Goal: Transaction & Acquisition: Book appointment/travel/reservation

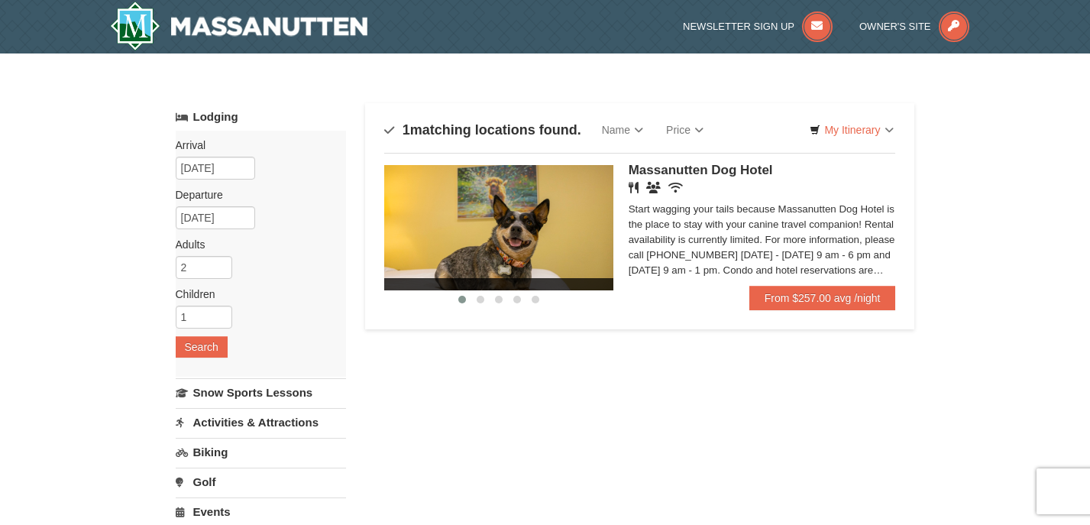
click at [723, 173] on span "Massanutten Dog Hotel" at bounding box center [700, 170] width 144 height 15
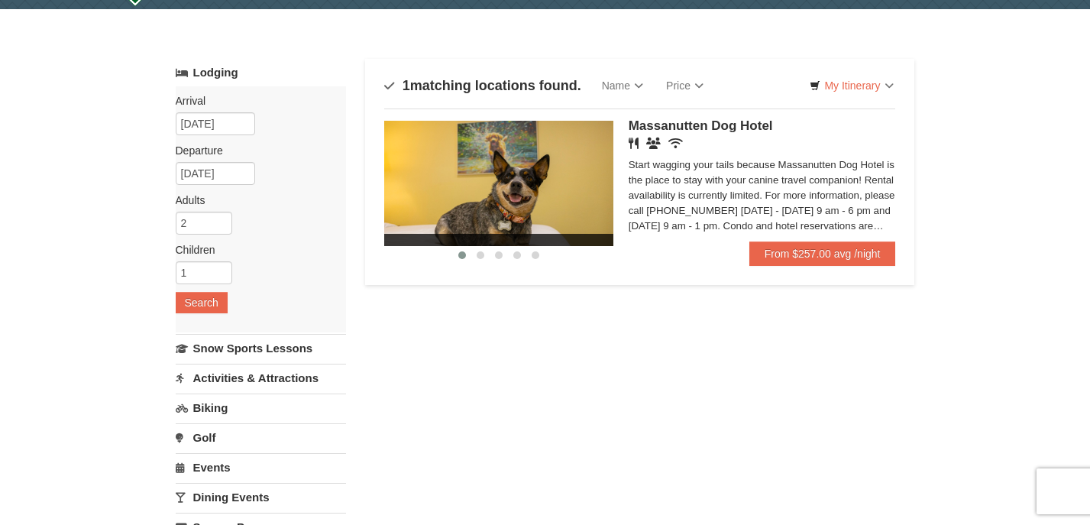
scroll to position [31, 0]
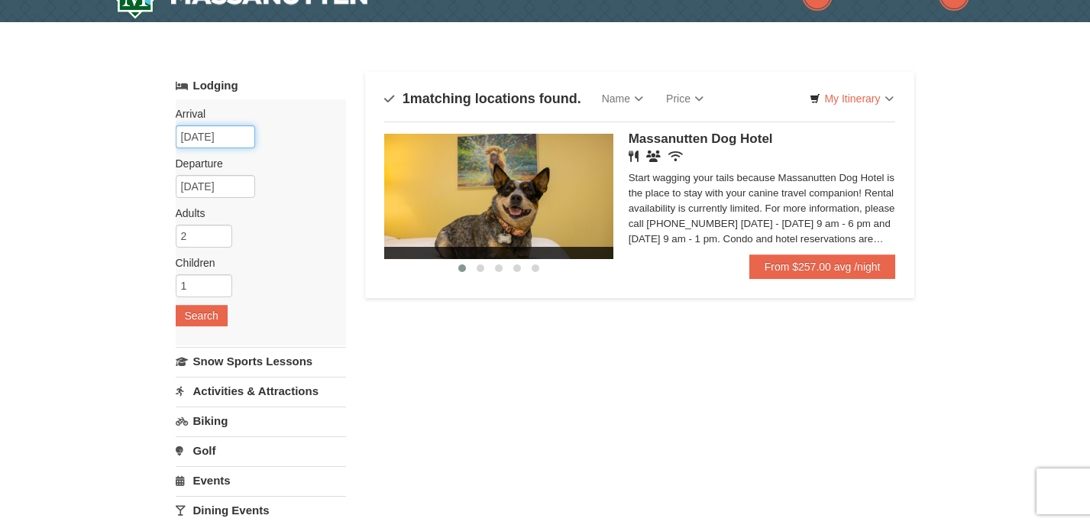
click at [225, 128] on input "[DATE]" at bounding box center [215, 136] width 79 height 23
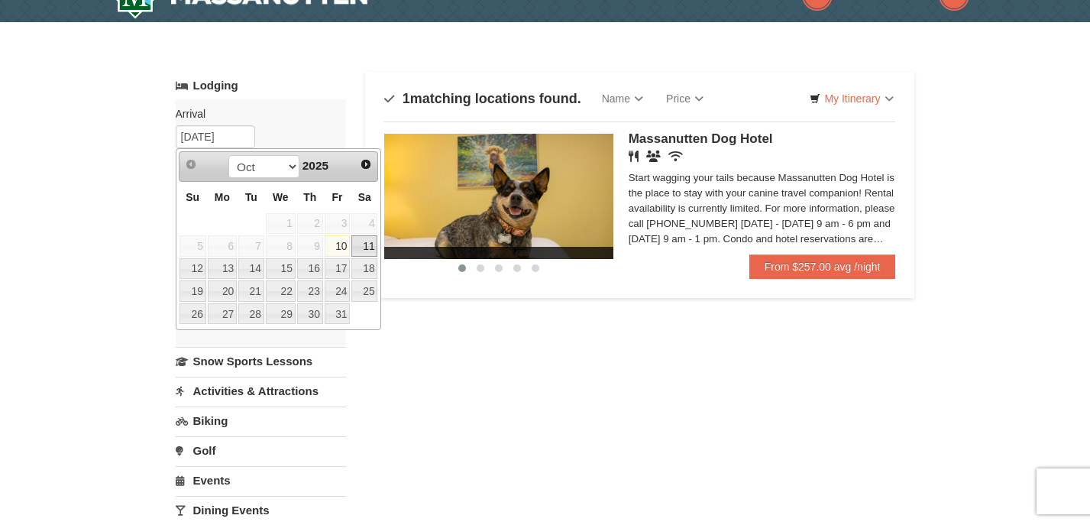
click at [361, 247] on link "11" at bounding box center [364, 245] width 26 height 21
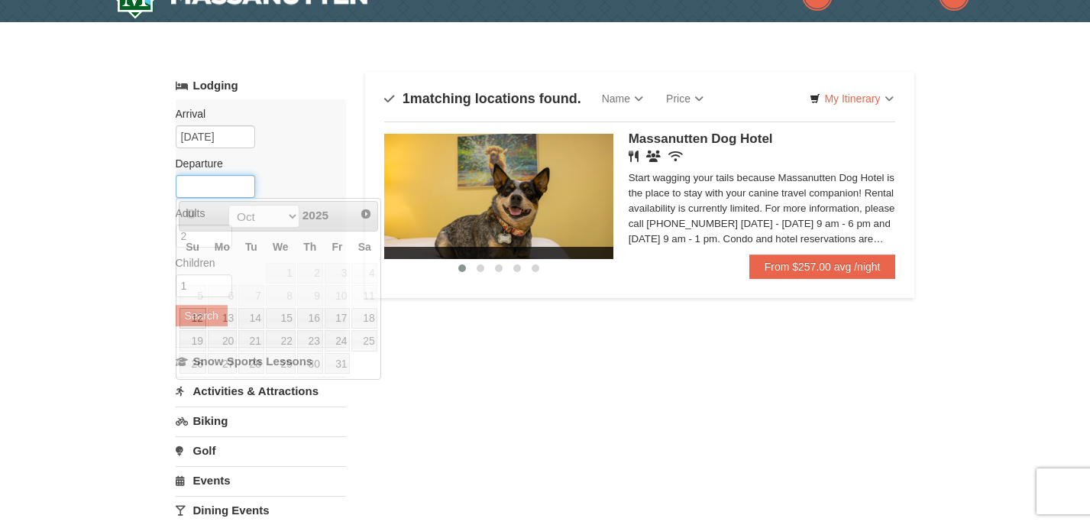
click at [228, 195] on input "text" at bounding box center [215, 186] width 79 height 23
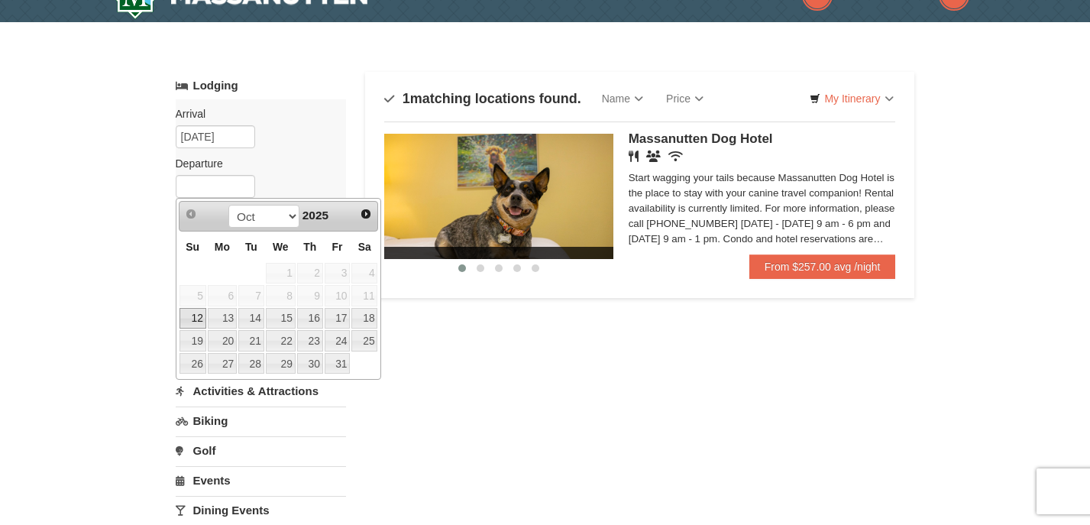
click at [189, 320] on link "12" at bounding box center [192, 318] width 27 height 21
type input "[DATE]"
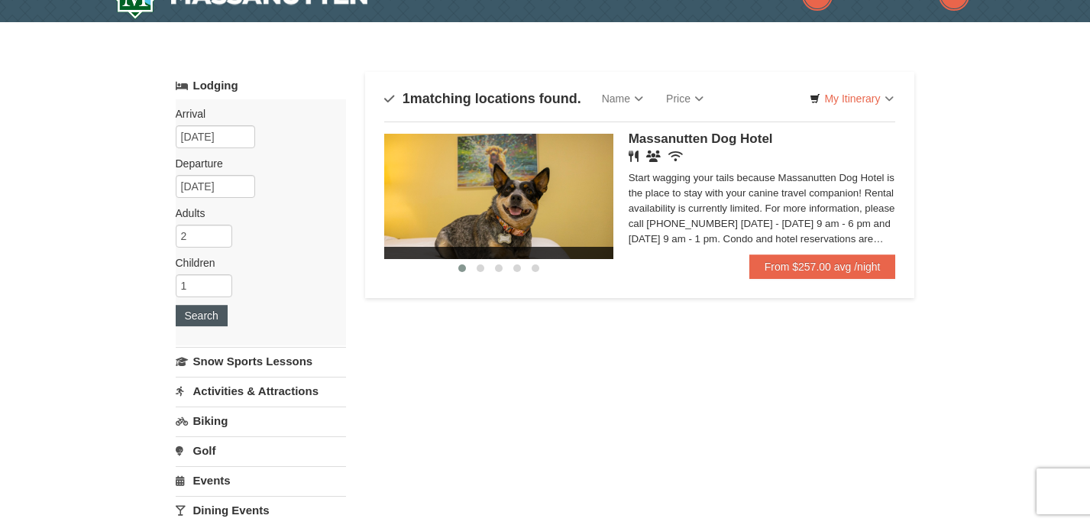
click at [202, 320] on button "Search" at bounding box center [202, 315] width 52 height 21
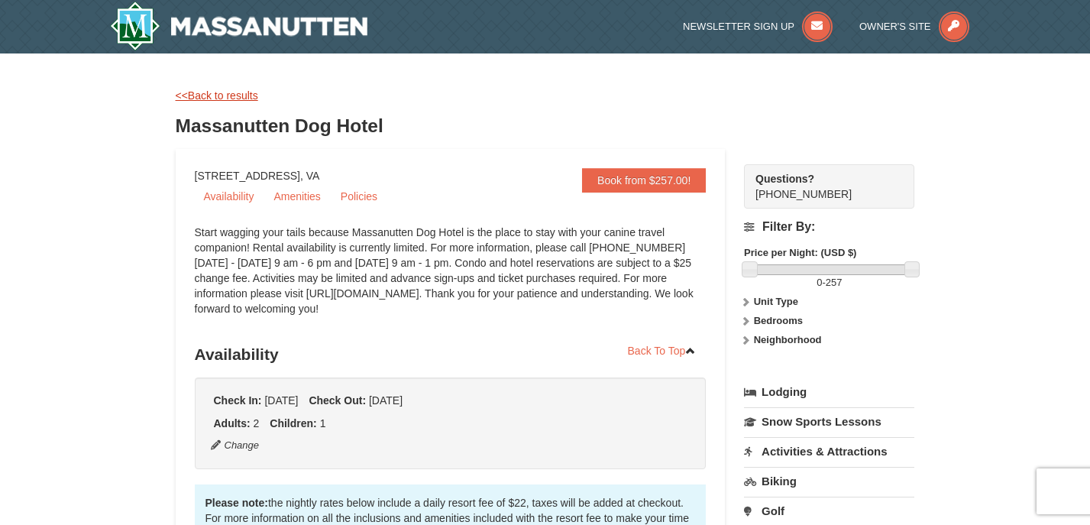
click at [222, 97] on link "<<Back to results" at bounding box center [217, 95] width 82 height 12
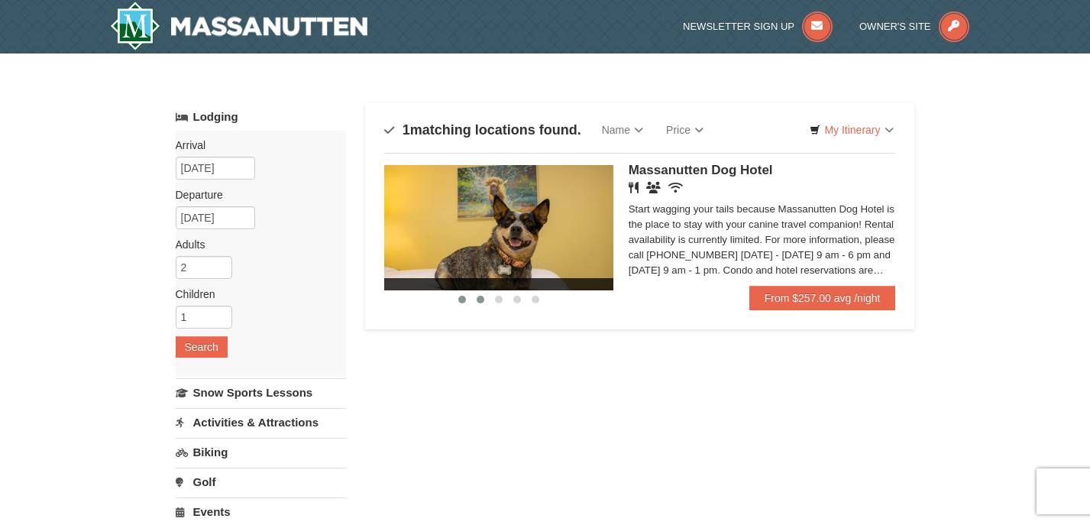
click at [483, 296] on button at bounding box center [480, 299] width 18 height 15
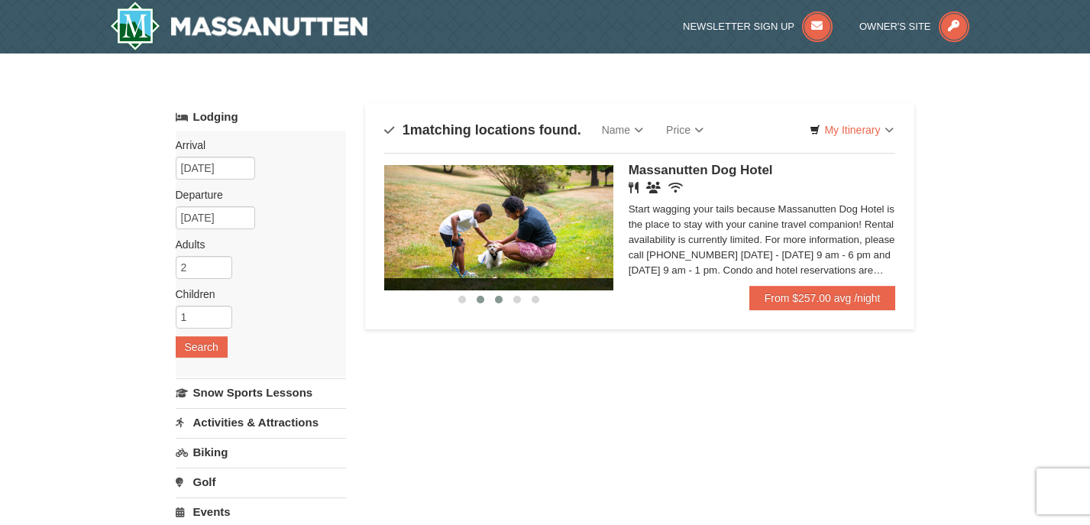
click at [496, 299] on span at bounding box center [499, 300] width 8 height 8
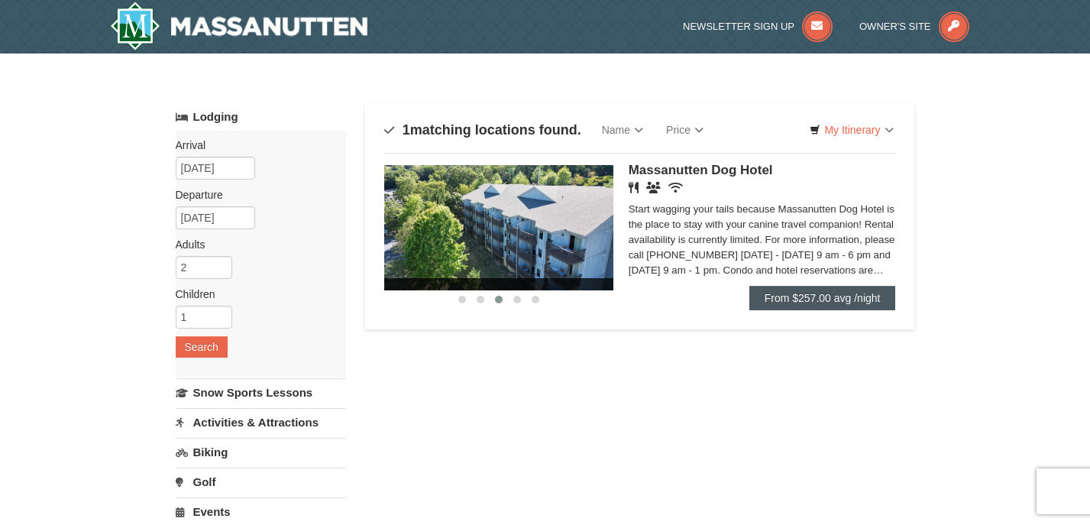
click at [813, 306] on link "From $257.00 avg /night" at bounding box center [822, 298] width 147 height 24
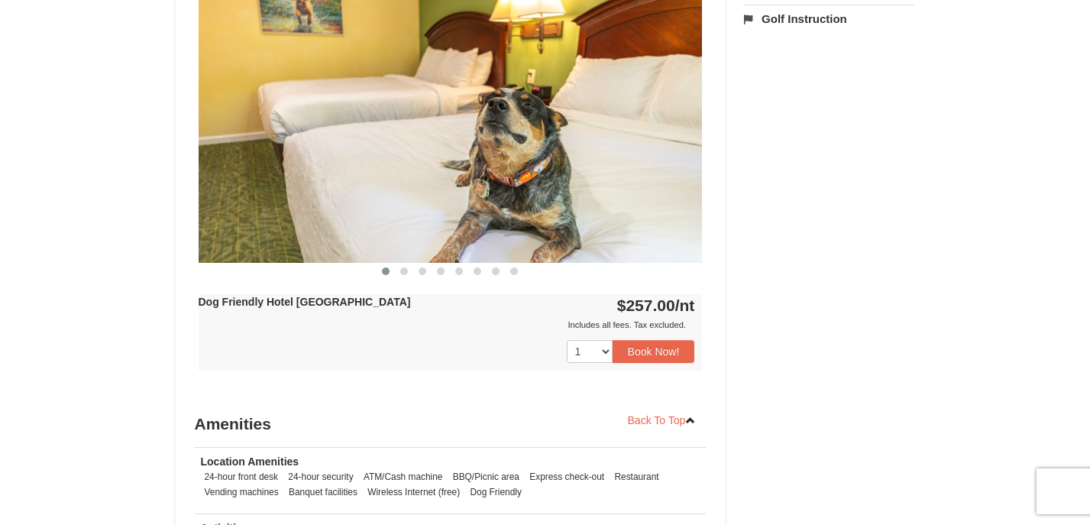
scroll to position [716, 0]
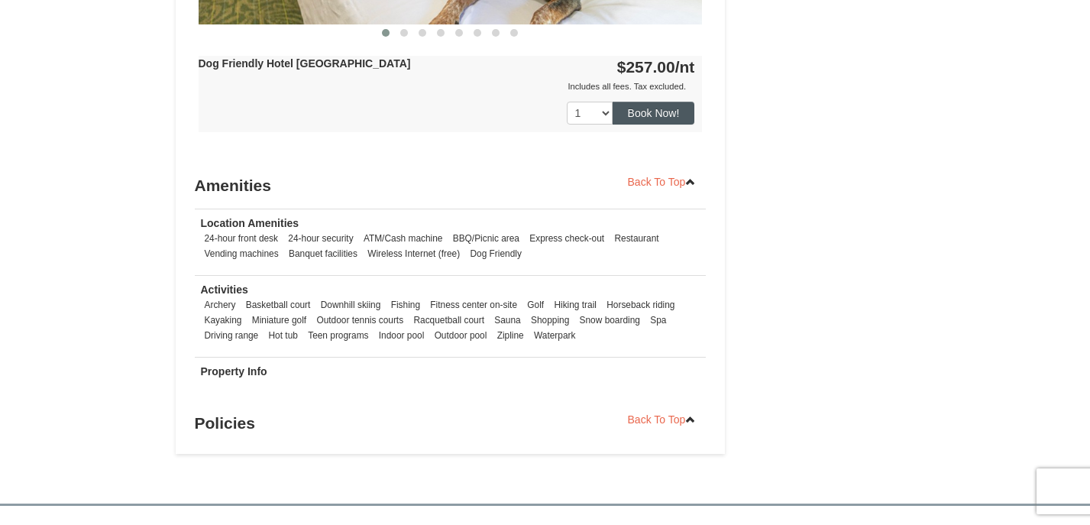
click at [660, 108] on button "Book Now!" at bounding box center [653, 113] width 82 height 23
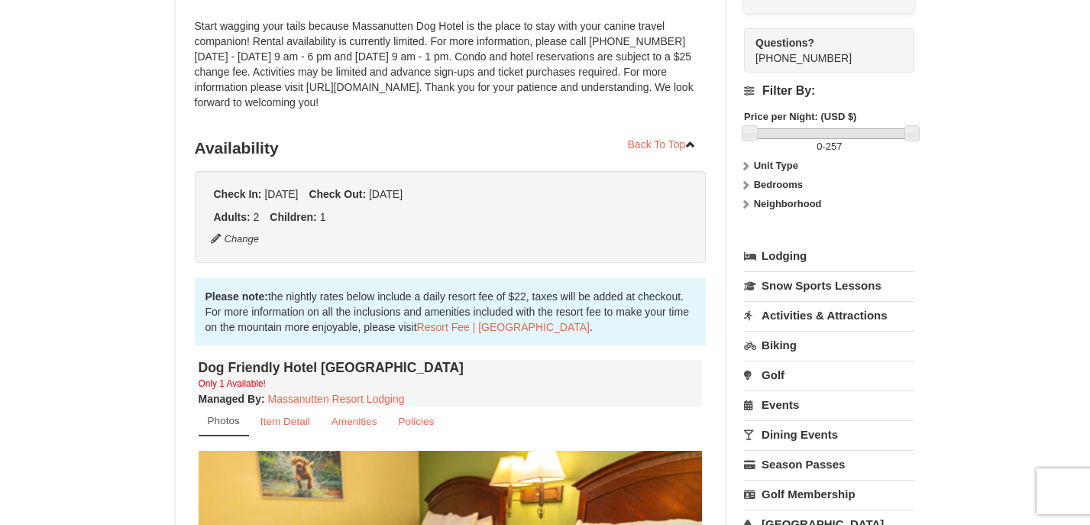
scroll to position [149, 0]
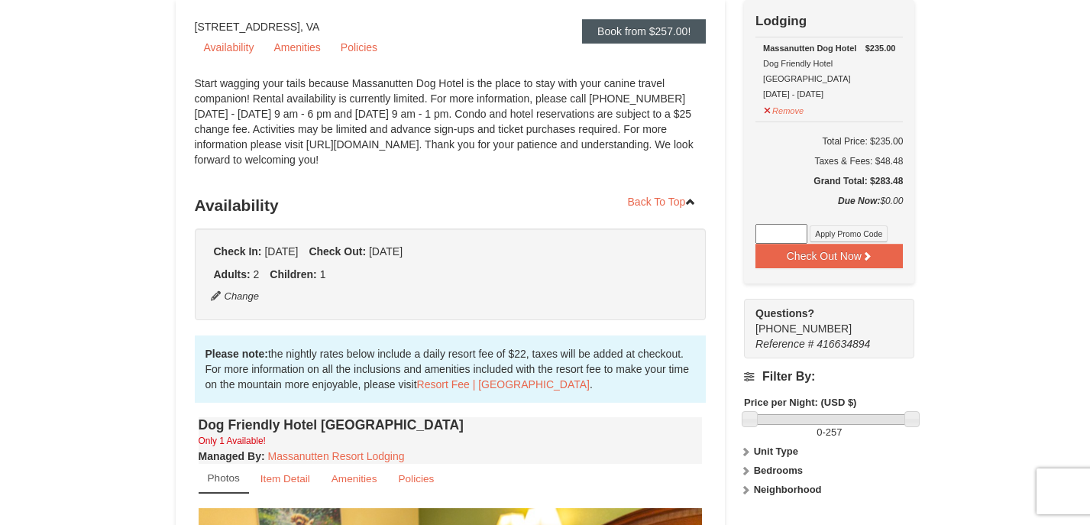
click at [632, 32] on link "Book from $257.00!" at bounding box center [644, 31] width 124 height 24
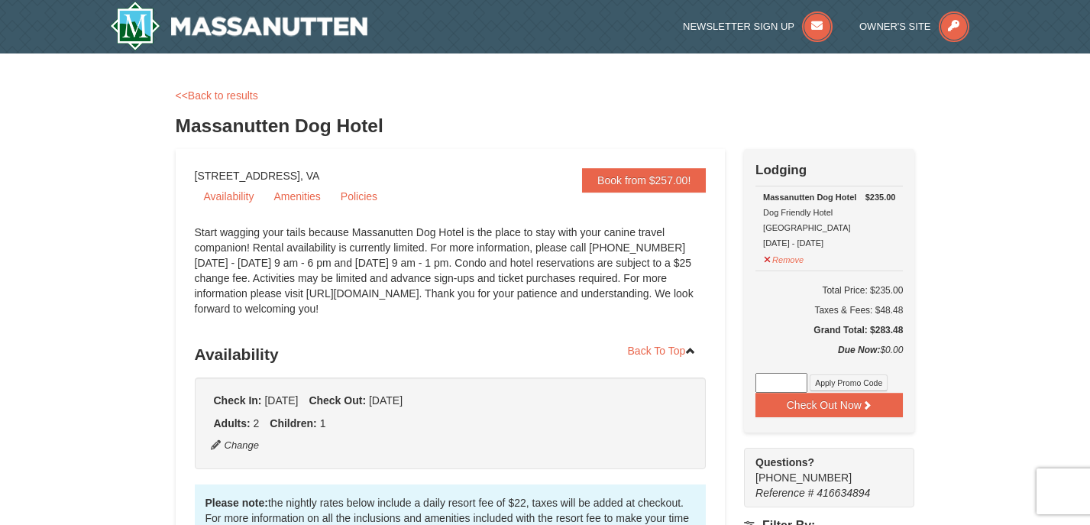
scroll to position [0, 0]
click at [810, 393] on button "Check Out Now" at bounding box center [828, 405] width 147 height 24
